Goal: Check status: Check status

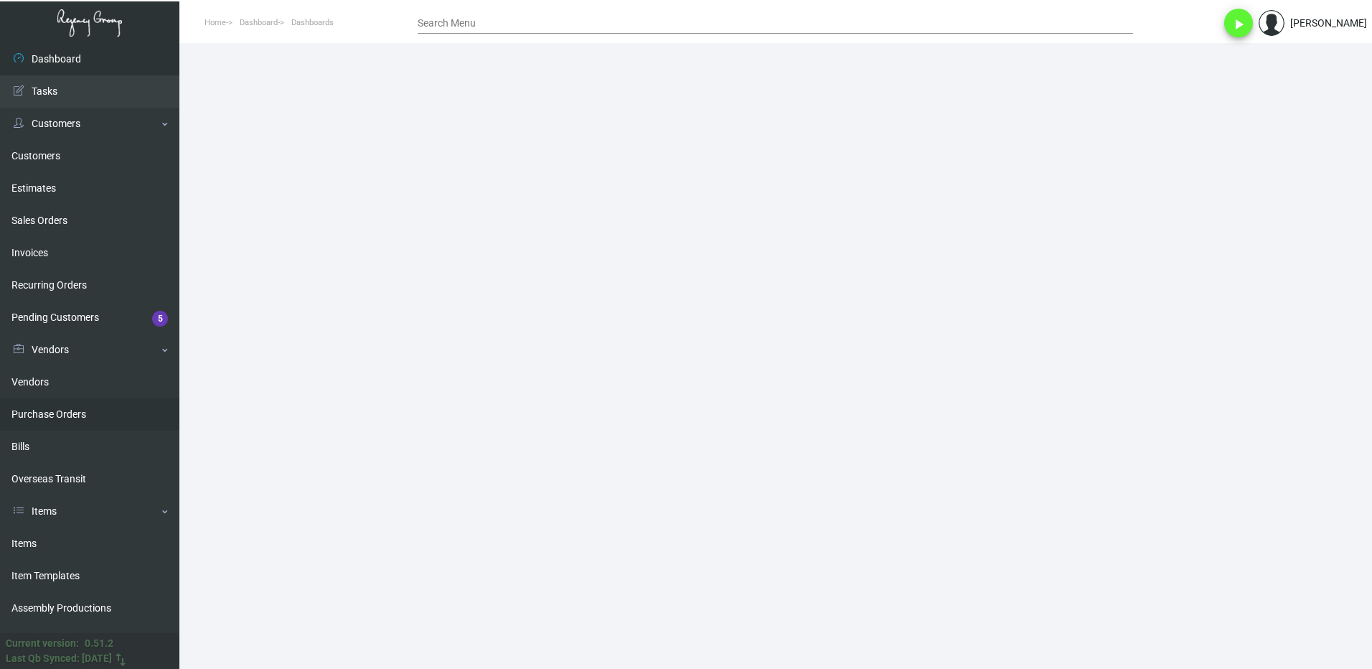
click at [62, 407] on link "Purchase Orders" at bounding box center [89, 414] width 179 height 32
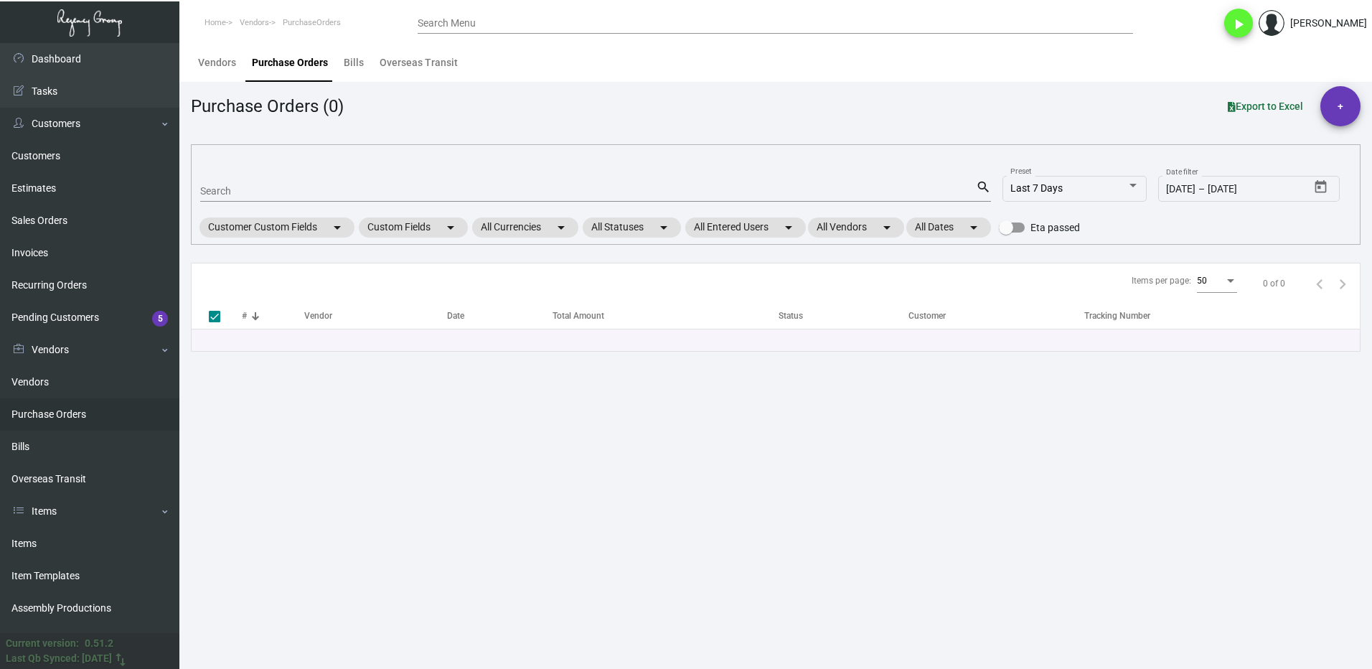
click at [237, 192] on input "Search" at bounding box center [588, 191] width 776 height 11
type input "11"
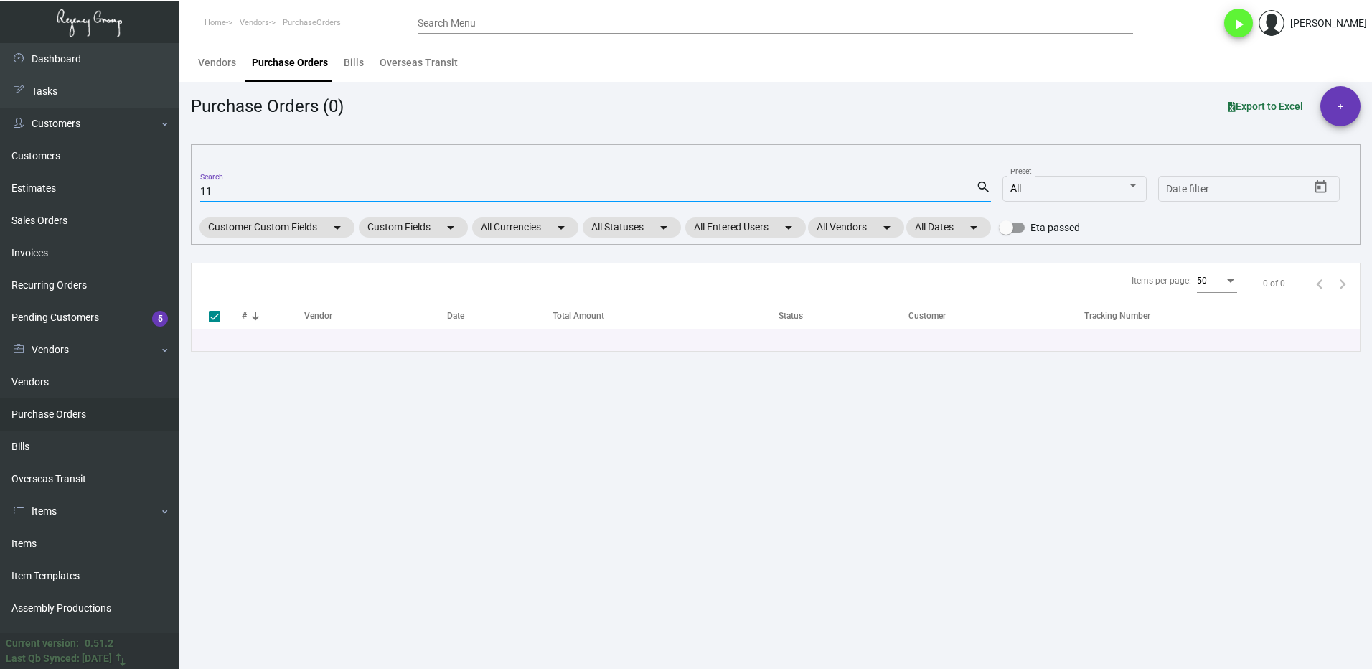
checkbox input "false"
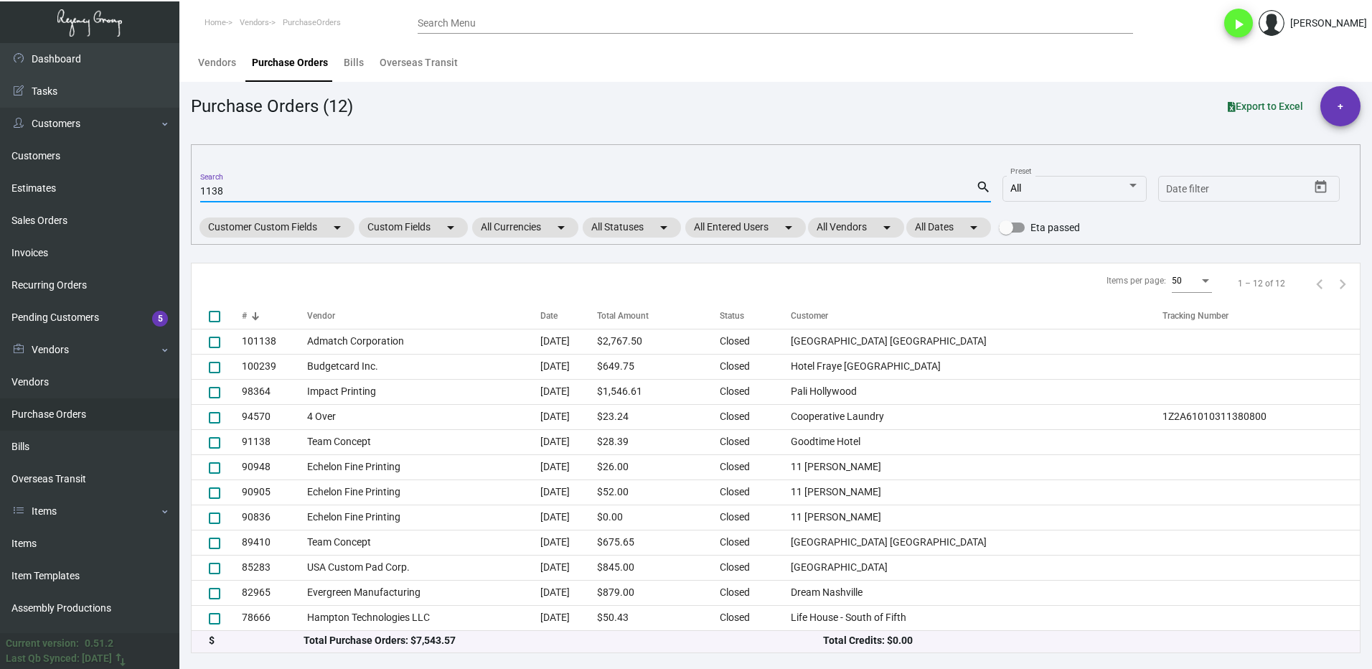
type input "11388"
checkbox input "true"
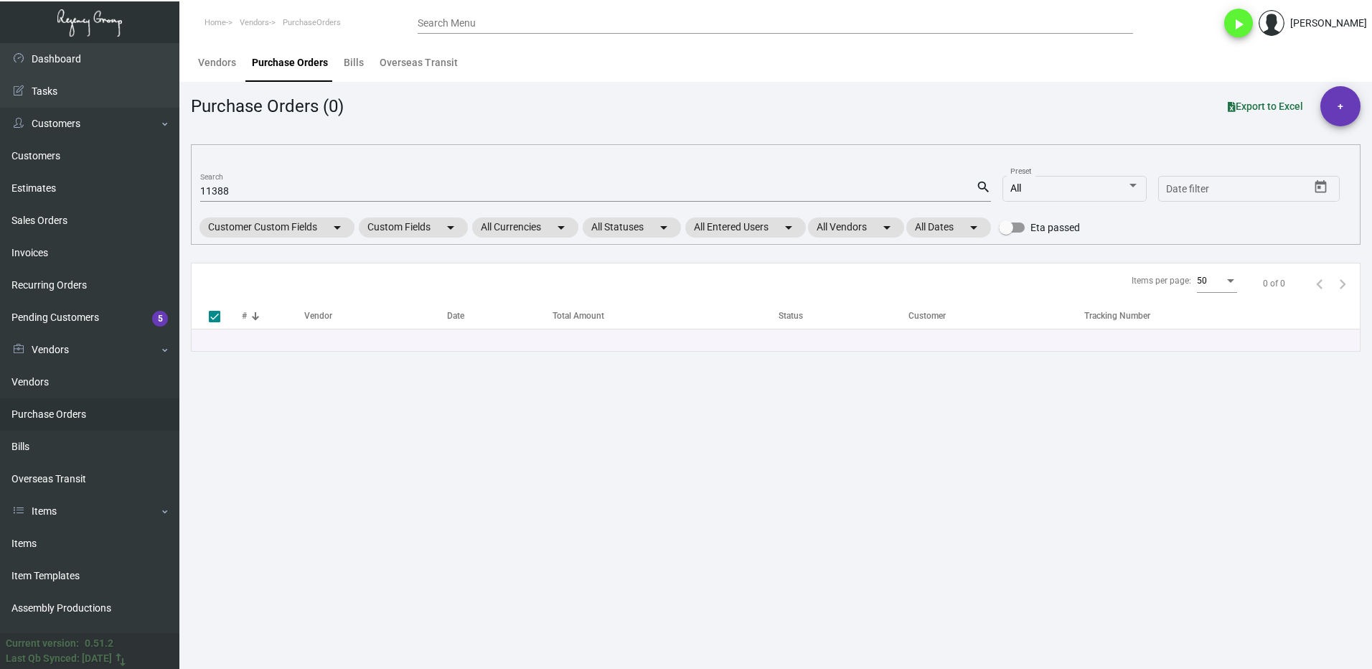
click at [266, 182] on div "11388 Search" at bounding box center [588, 190] width 776 height 22
drag, startPoint x: 243, startPoint y: 191, endPoint x: 190, endPoint y: 192, distance: 53.1
click at [190, 192] on main "Vendors Purchase Orders Bills Overseas Transit Purchase Orders (0) Export to Ex…" at bounding box center [775, 356] width 1193 height 626
type input "106710"
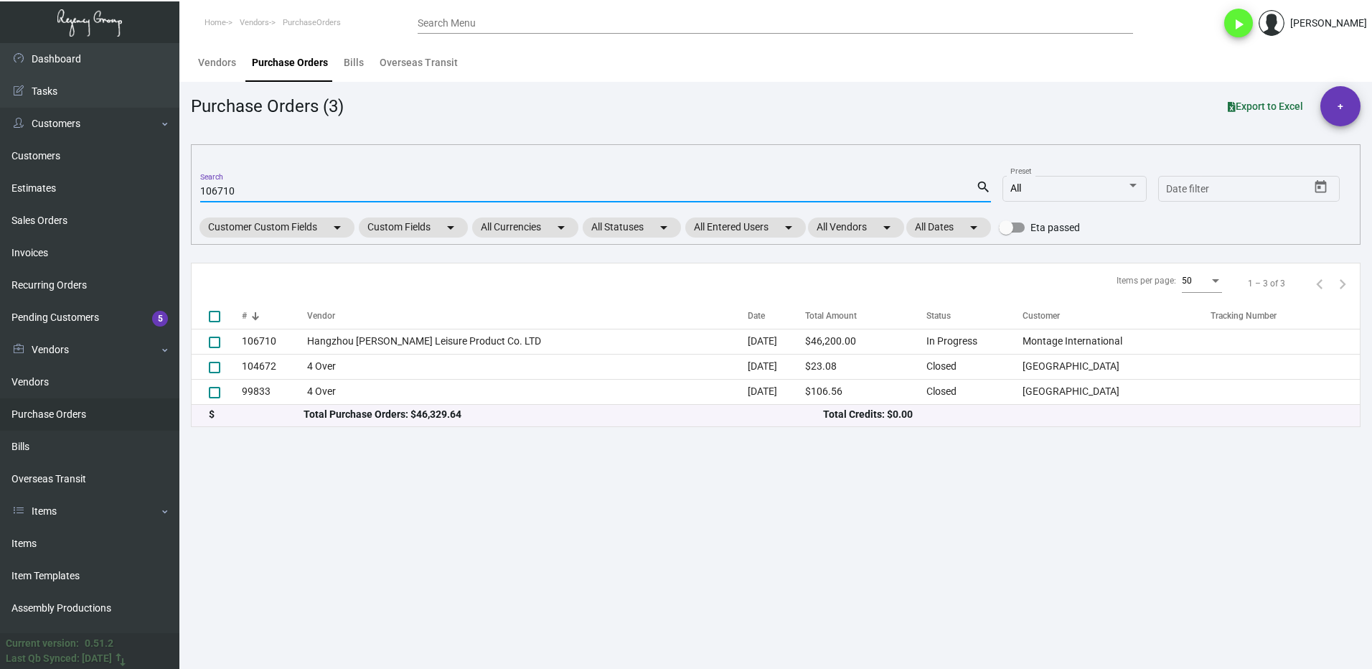
checkbox input "false"
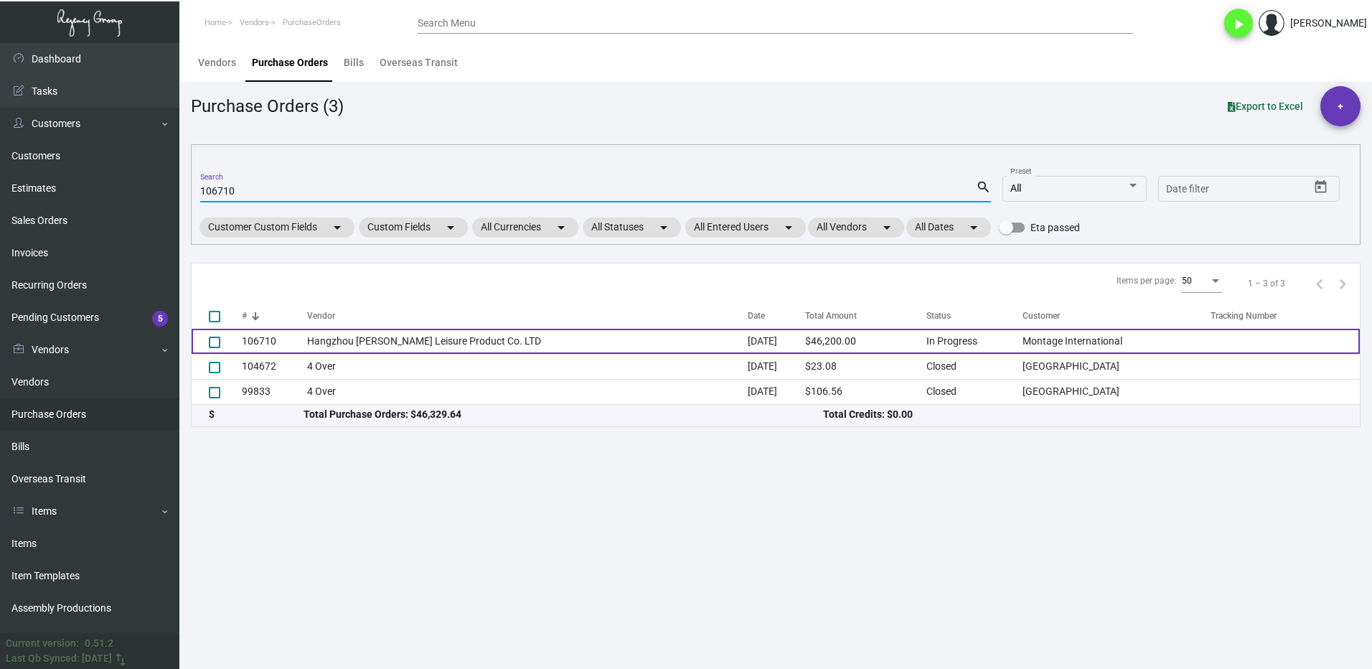
click at [282, 344] on td "106710" at bounding box center [274, 341] width 65 height 25
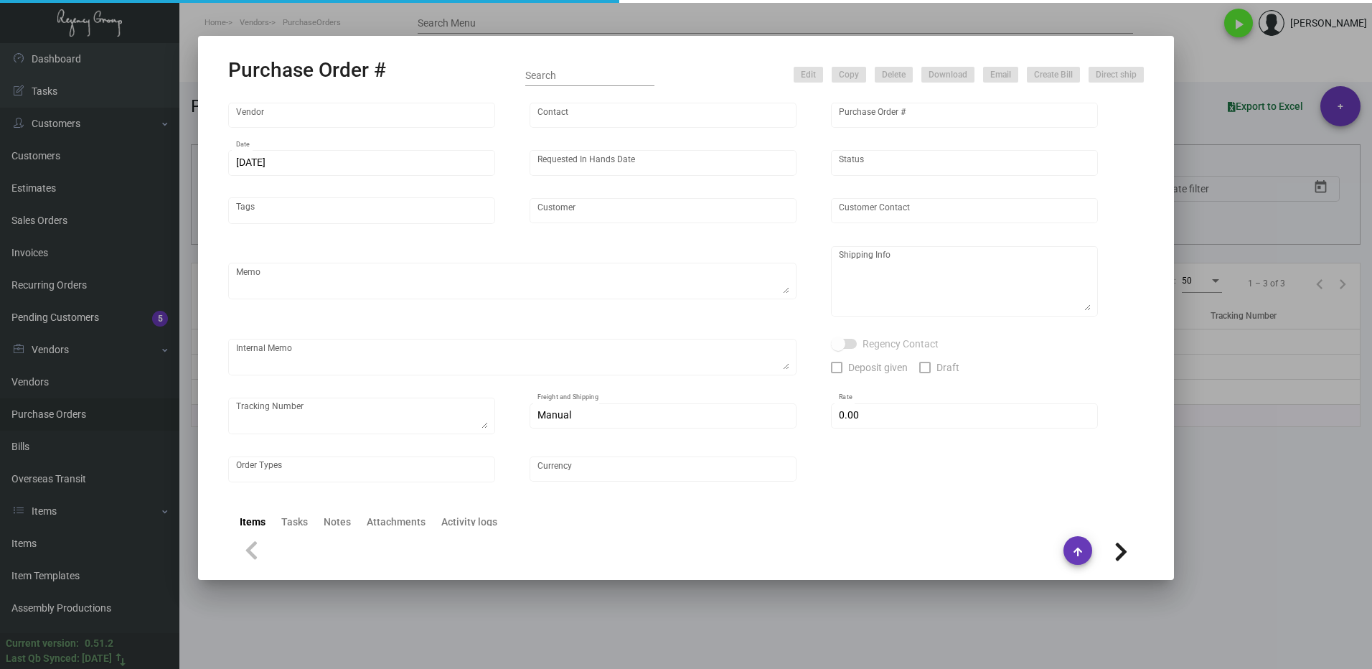
type input "Hangzhou [PERSON_NAME] Leisure Product Co. LTD"
type input "[PERSON_NAME]"
type input "106710"
type input "[DATE]"
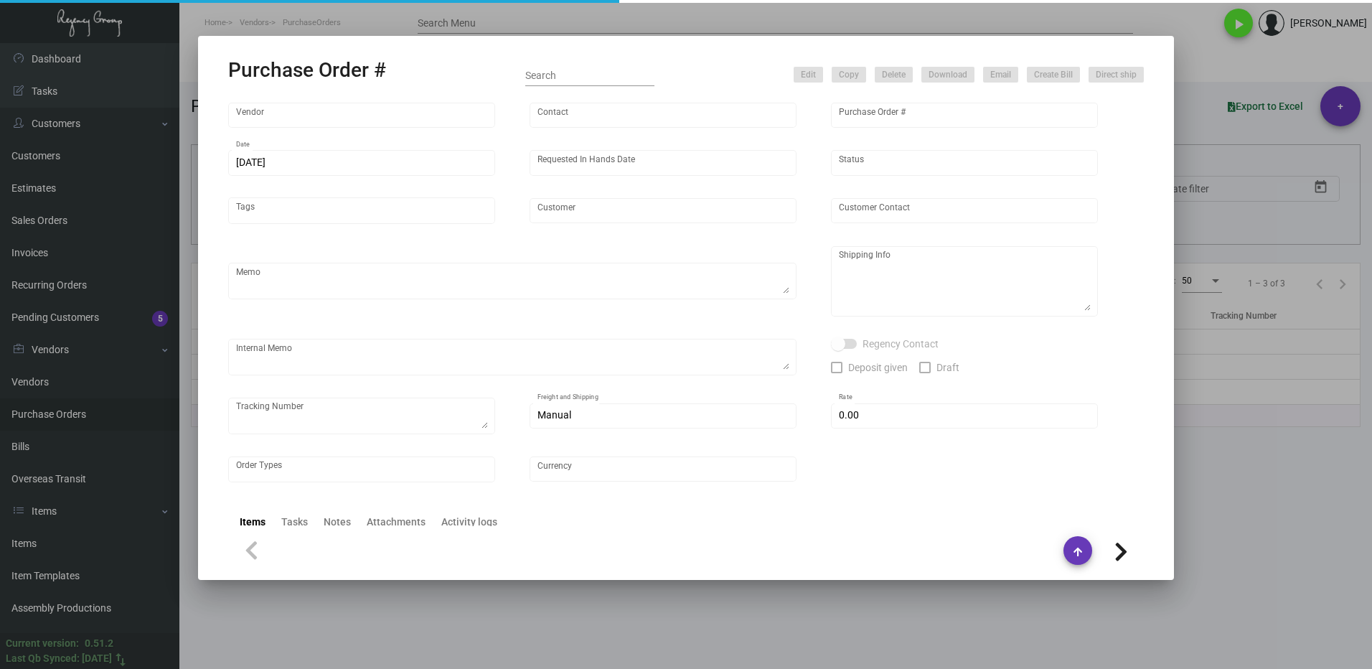
type input "Montage International"
type textarea "Please process after the samples have been approved and ship half the quantity …"
type textarea "Regency Group NJ - [PERSON_NAME] [STREET_ADDRESS]"
type textarea "sample approved - [DATE]"
checkbox input "true"
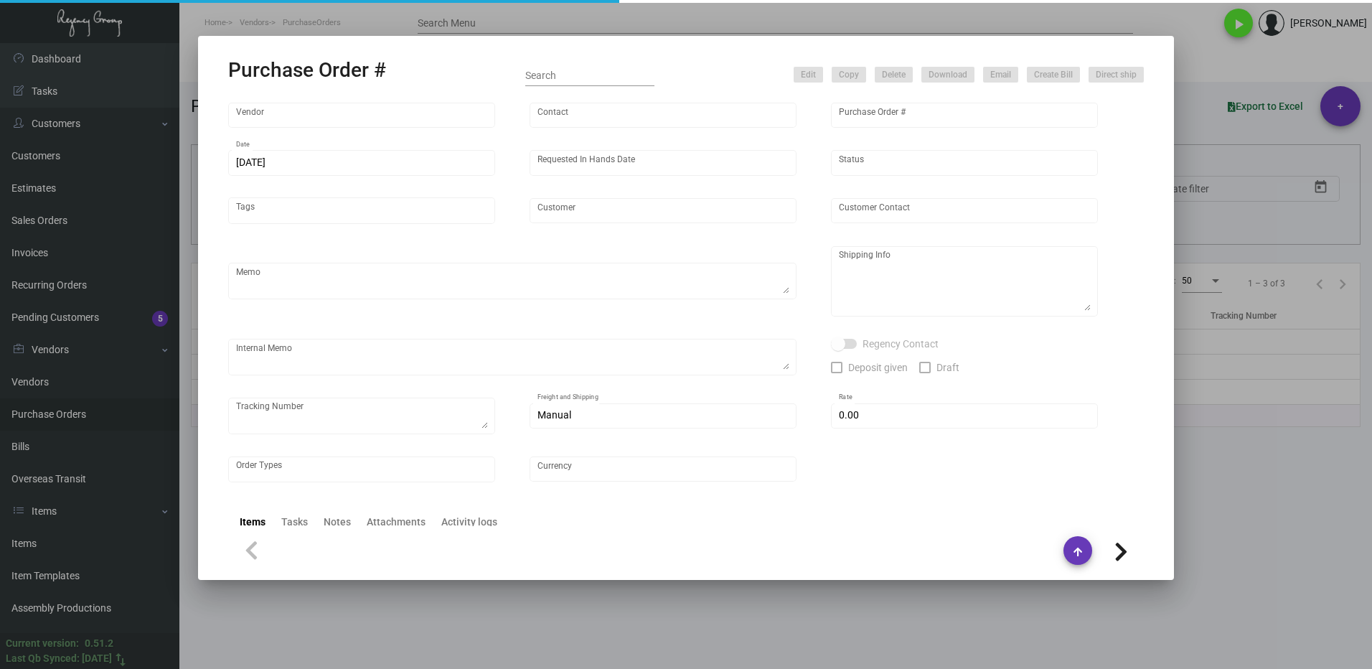
type input "$ 0.00"
type input "United States Dollar $"
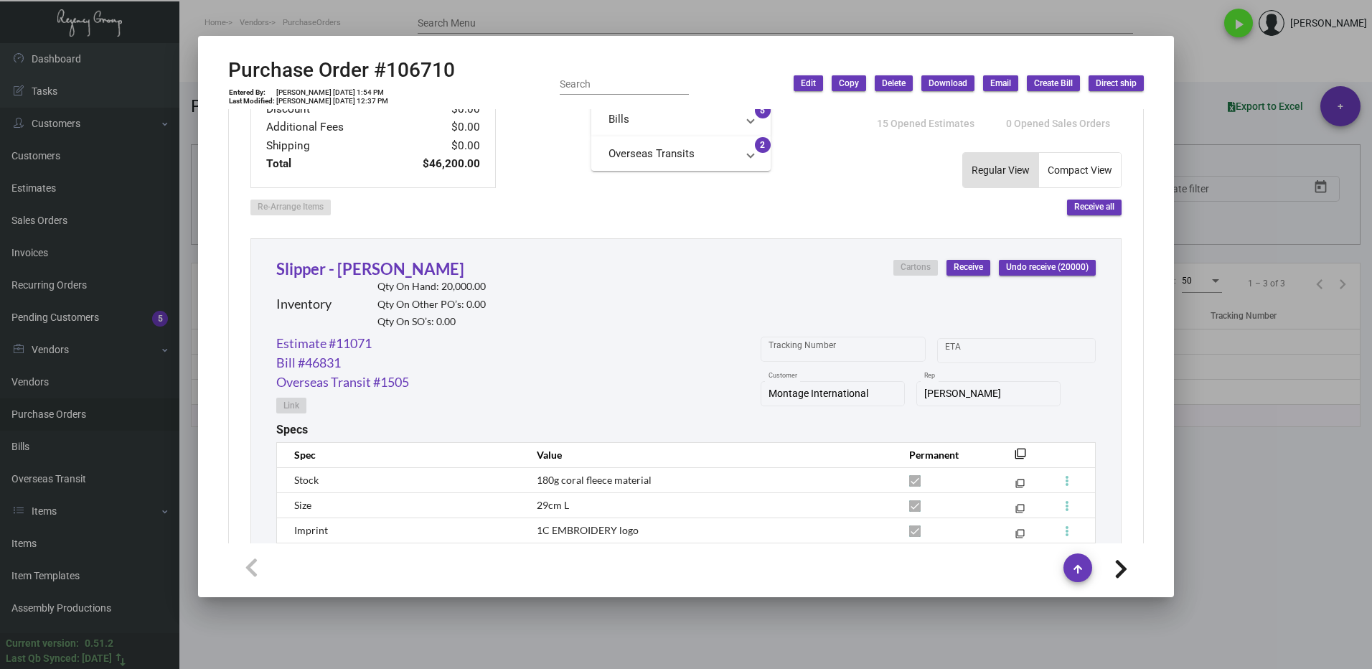
scroll to position [574, 0]
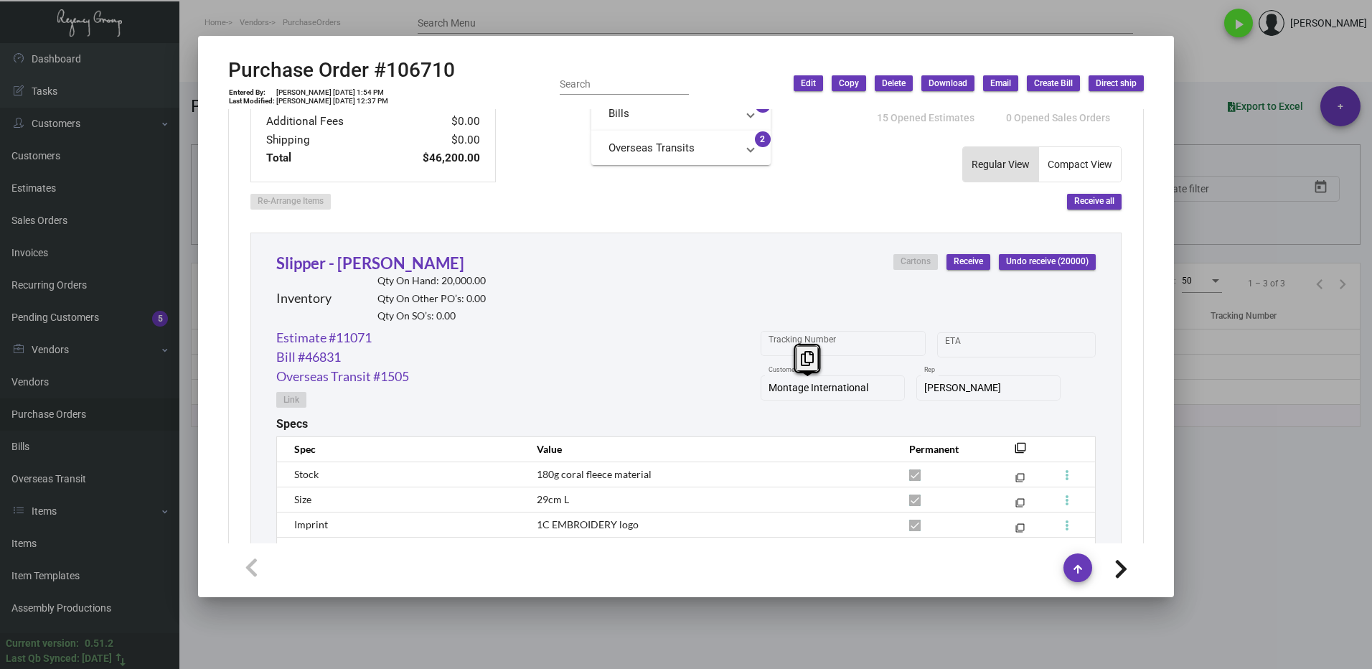
click at [761, 389] on div "Montage International Customer" at bounding box center [833, 387] width 144 height 28
click at [801, 360] on icon at bounding box center [807, 358] width 13 height 15
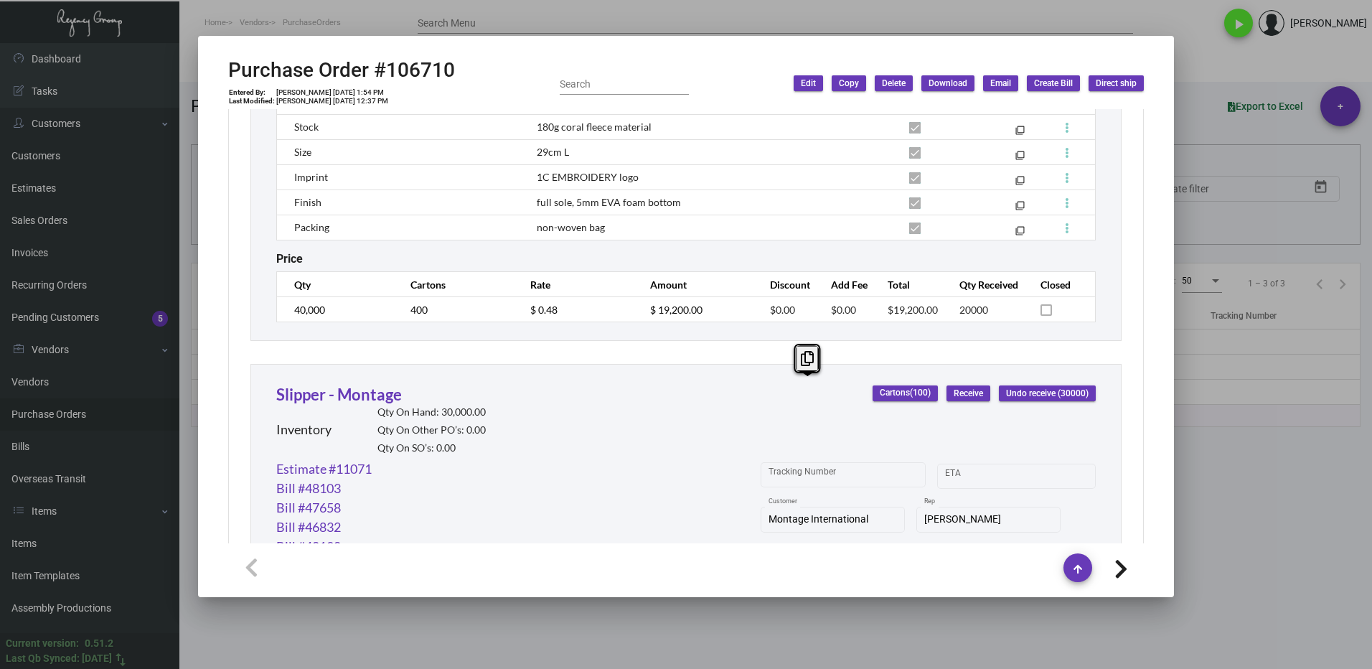
scroll to position [1292, 0]
